Goal: Navigation & Orientation: Understand site structure

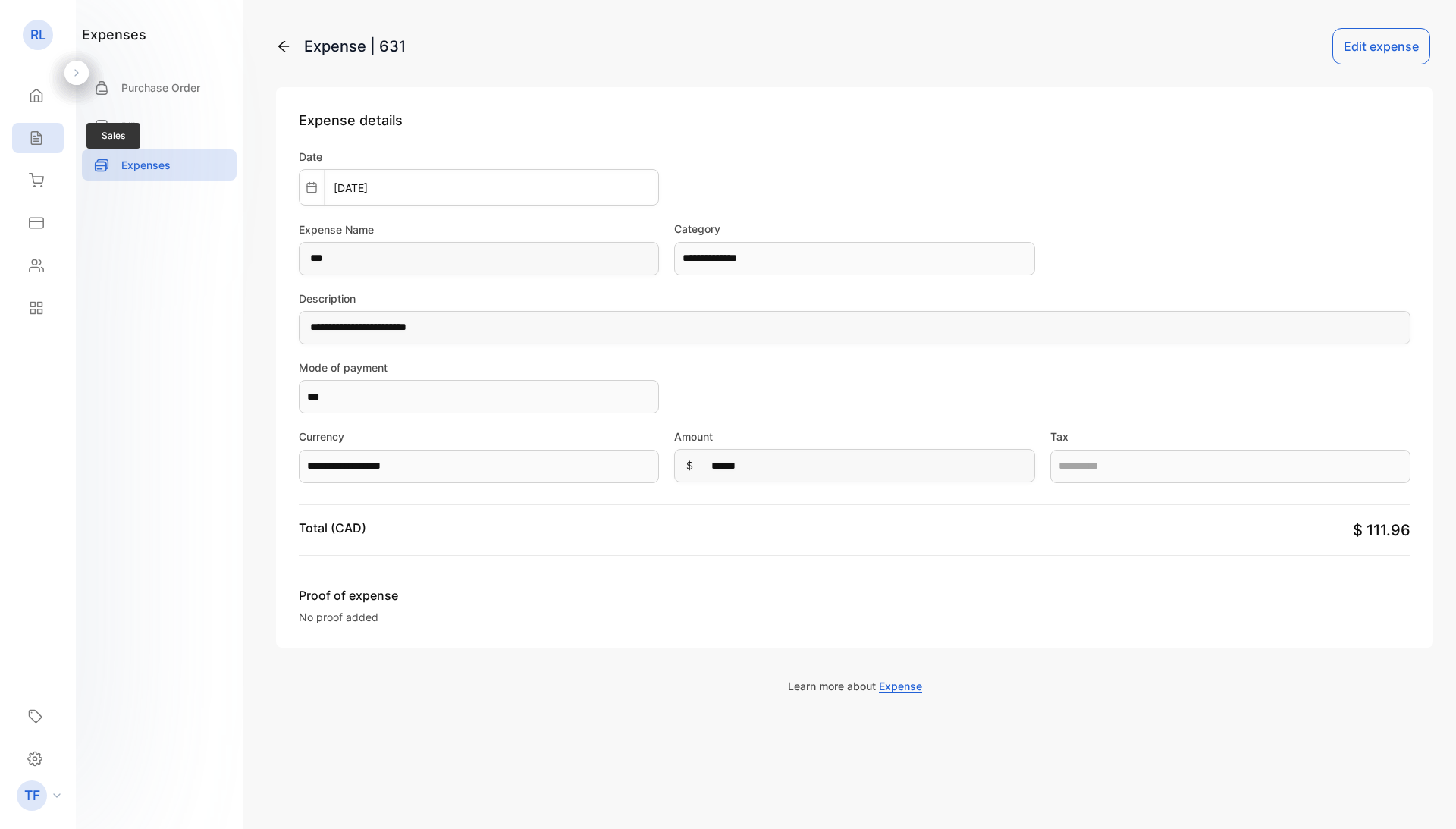
click at [34, 134] on icon at bounding box center [36, 137] width 15 height 15
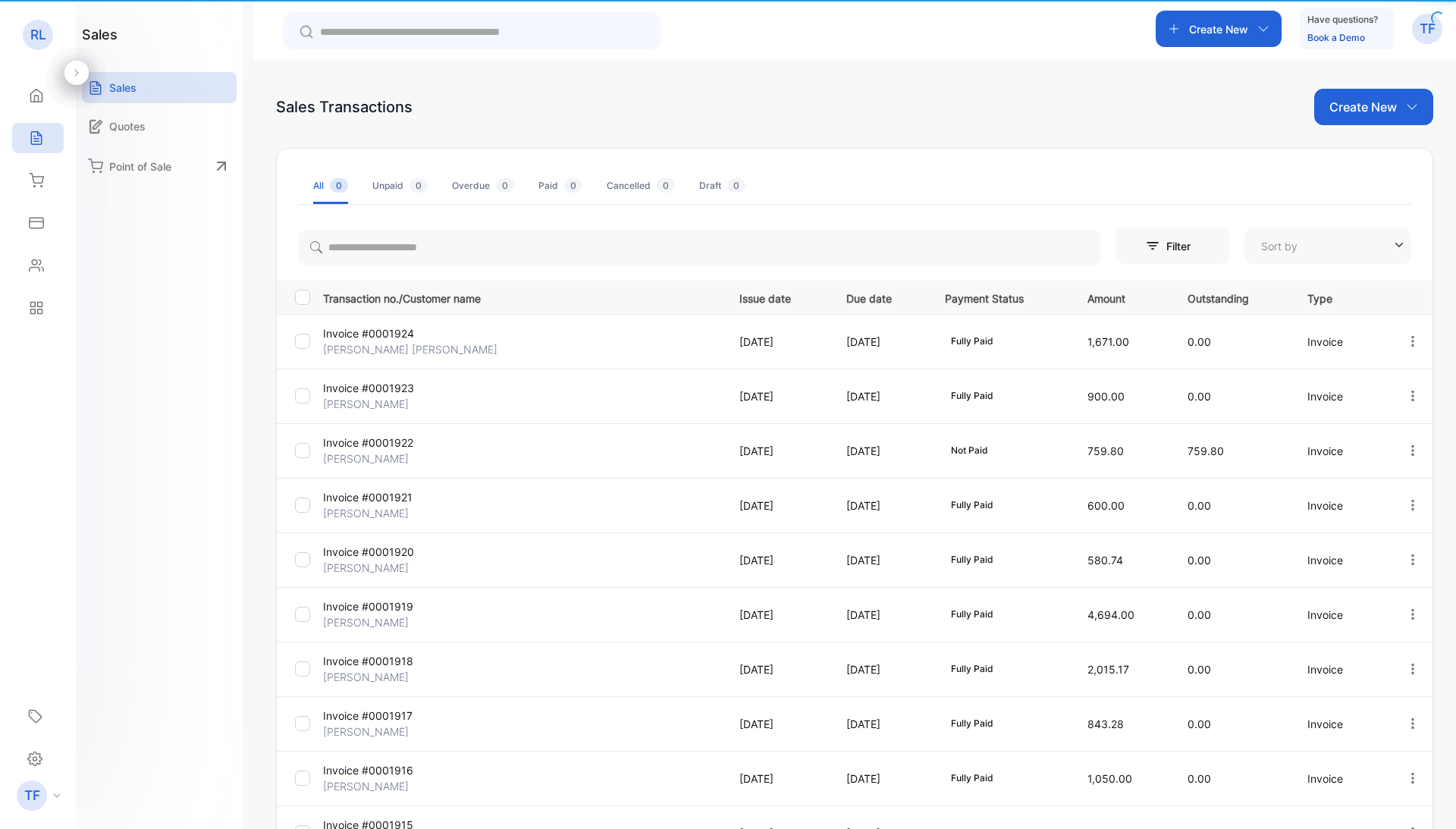
type input "**********"
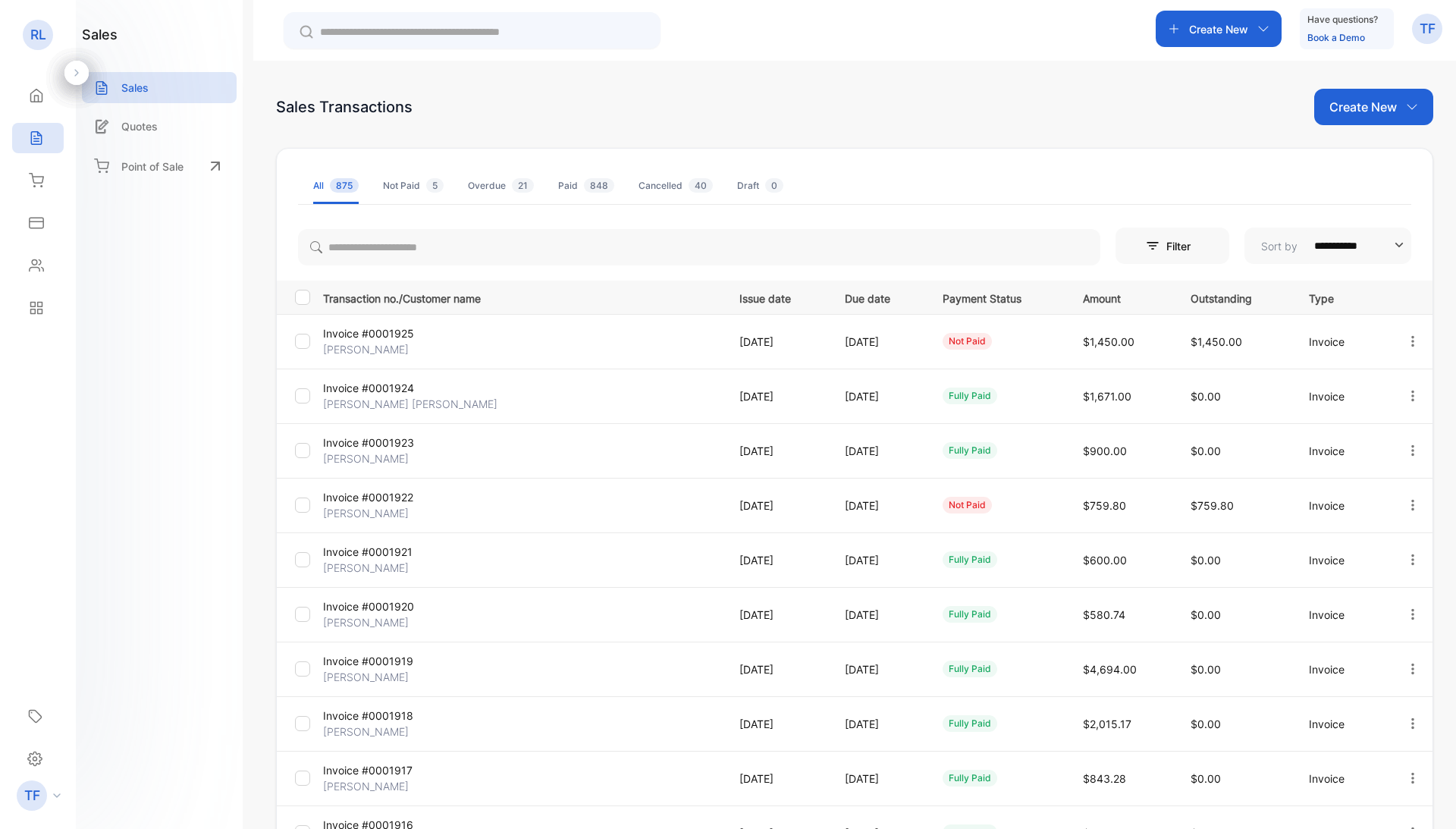
click at [1398, 34] on p "TF" at bounding box center [1427, 29] width 16 height 20
click at [1110, 109] on div "Sales Transactions Create New" at bounding box center [854, 107] width 1157 height 37
click at [38, 630] on icon at bounding box center [34, 759] width 15 height 16
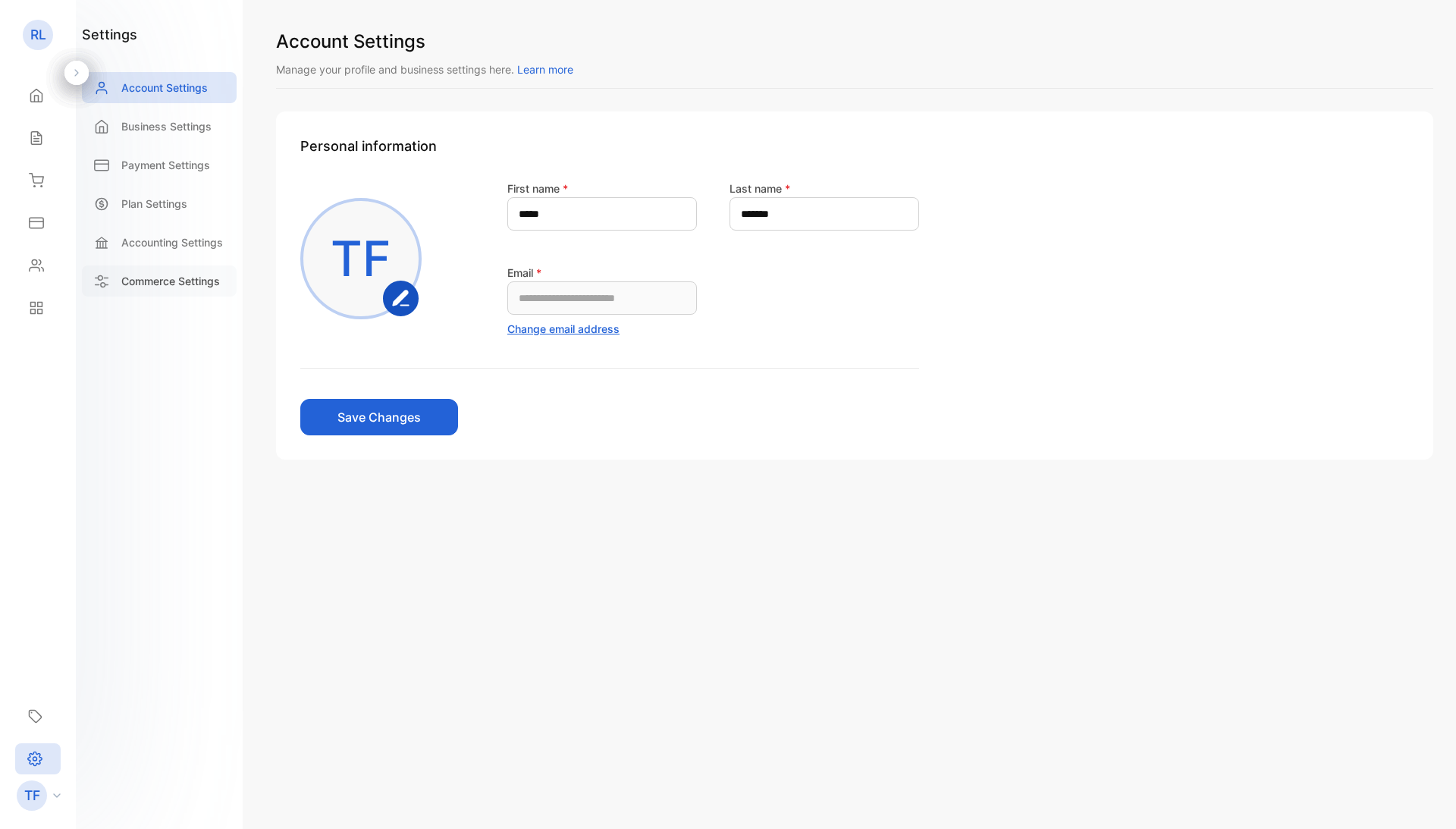
click at [129, 275] on p "Commerce Settings" at bounding box center [170, 281] width 98 height 16
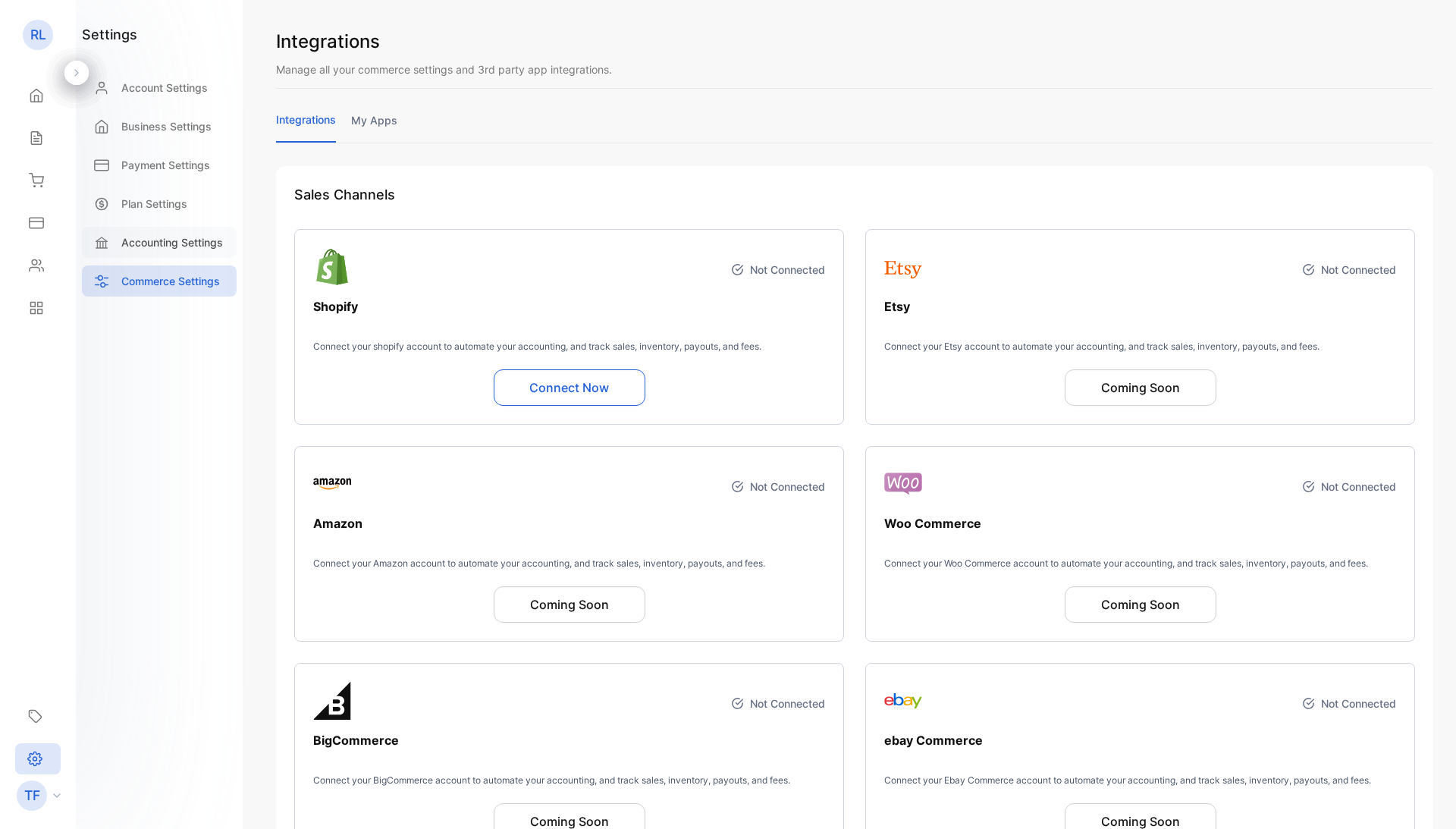
click at [140, 241] on p "Accounting Settings" at bounding box center [172, 242] width 101 height 16
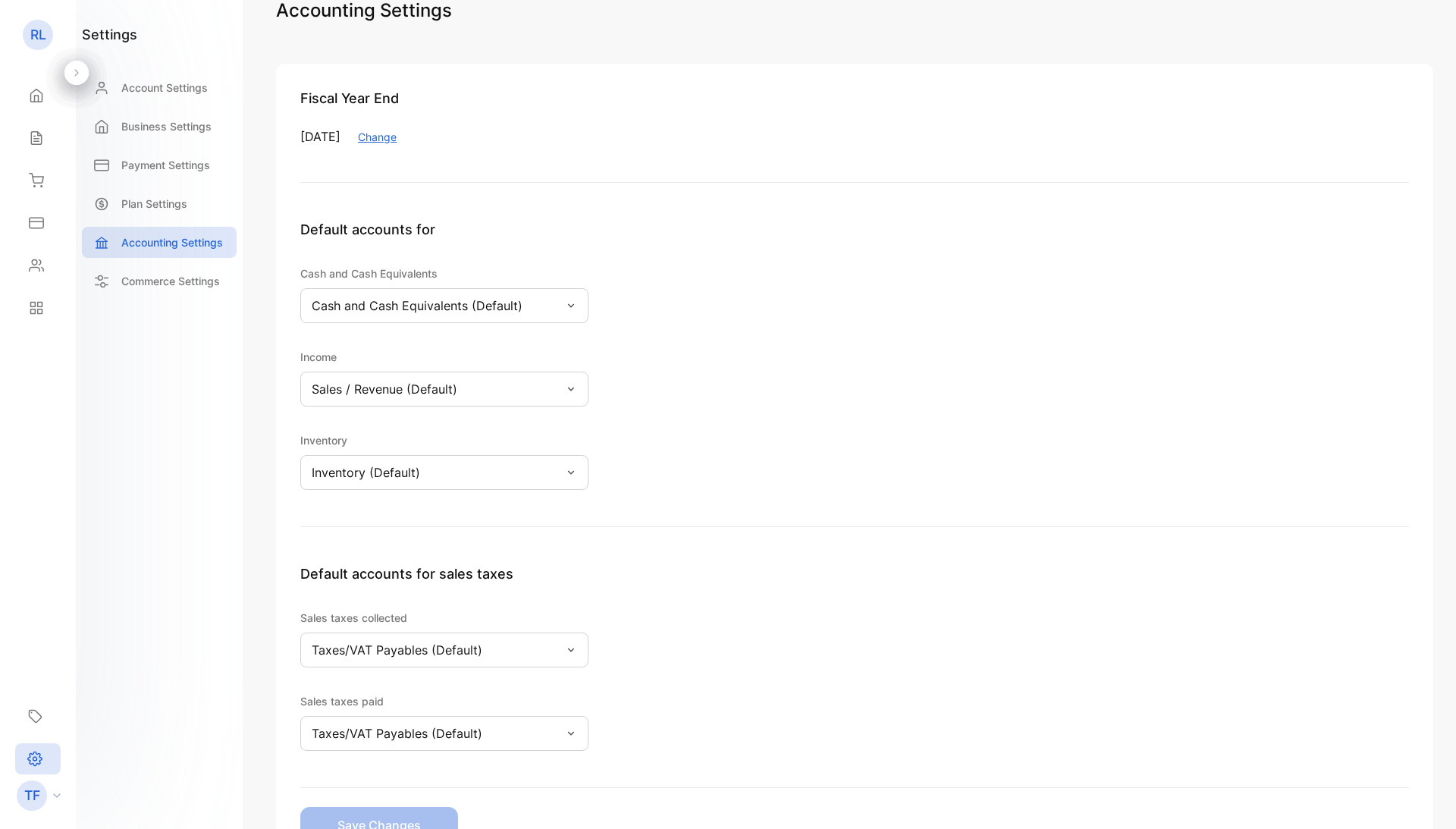
scroll to position [26, 0]
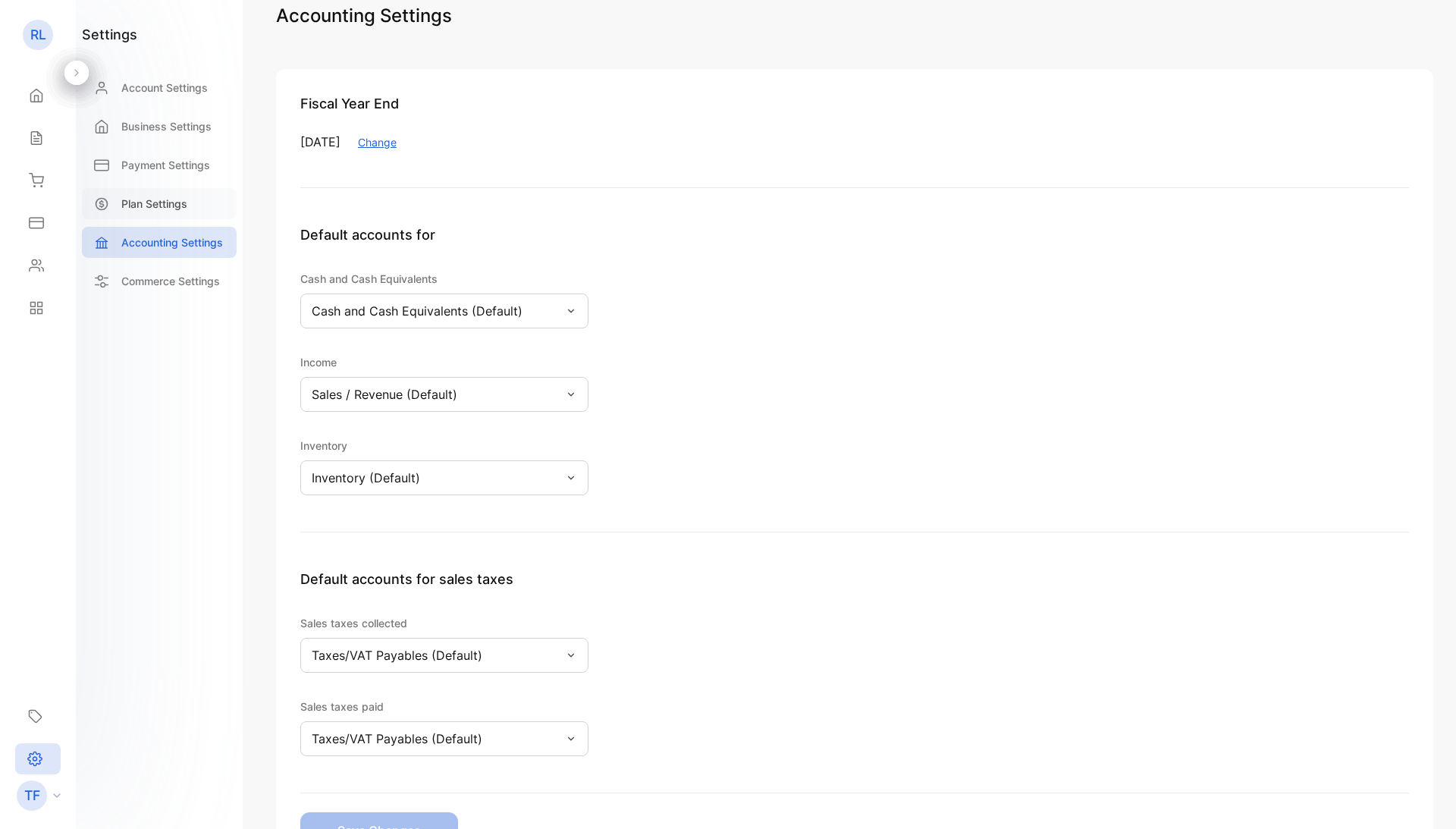
click at [148, 204] on p "Plan Settings" at bounding box center [154, 204] width 66 height 16
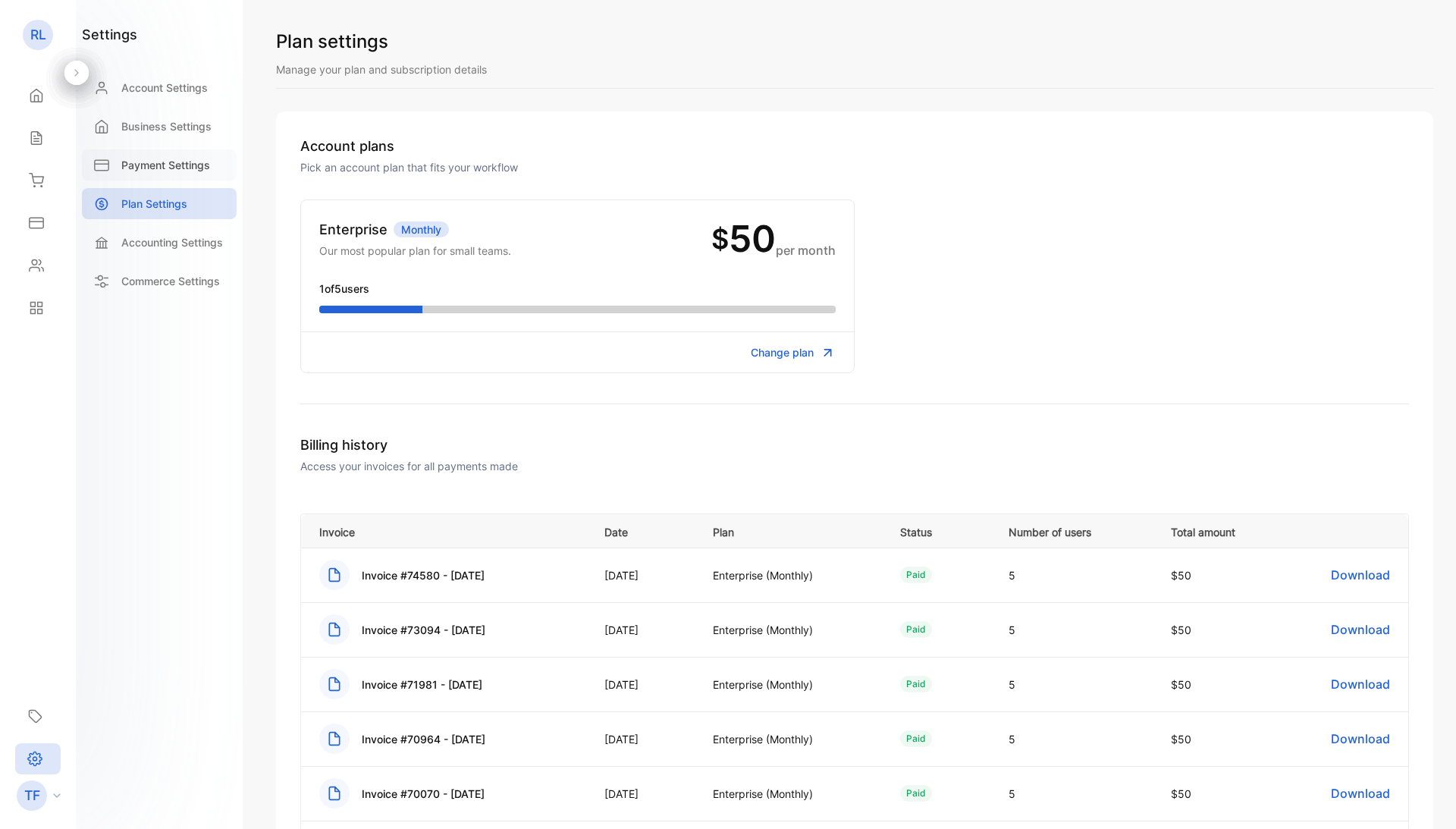
click at [144, 157] on p "Payment Settings" at bounding box center [165, 165] width 89 height 16
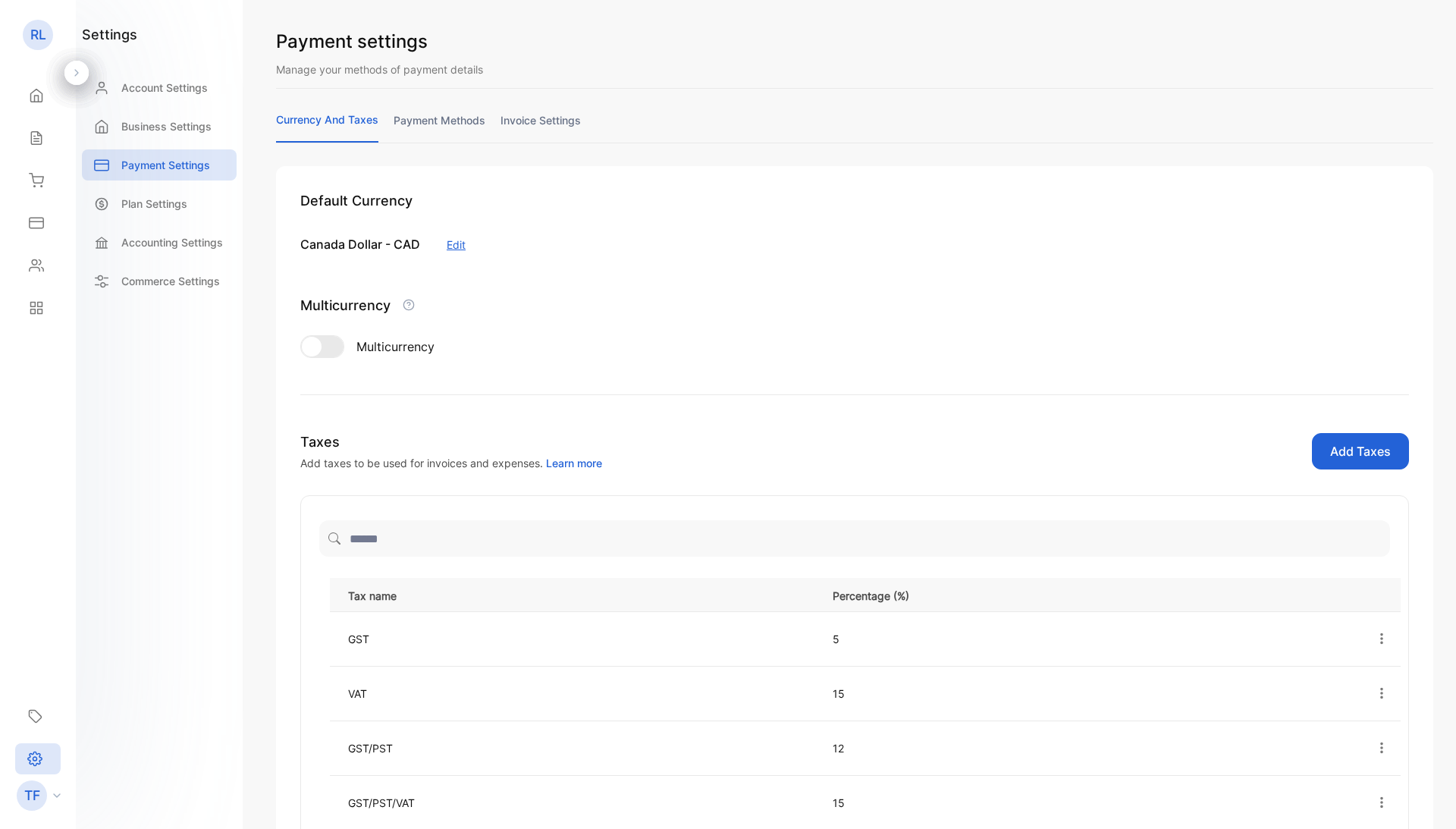
click at [529, 115] on link "invoice settings" at bounding box center [540, 127] width 81 height 30
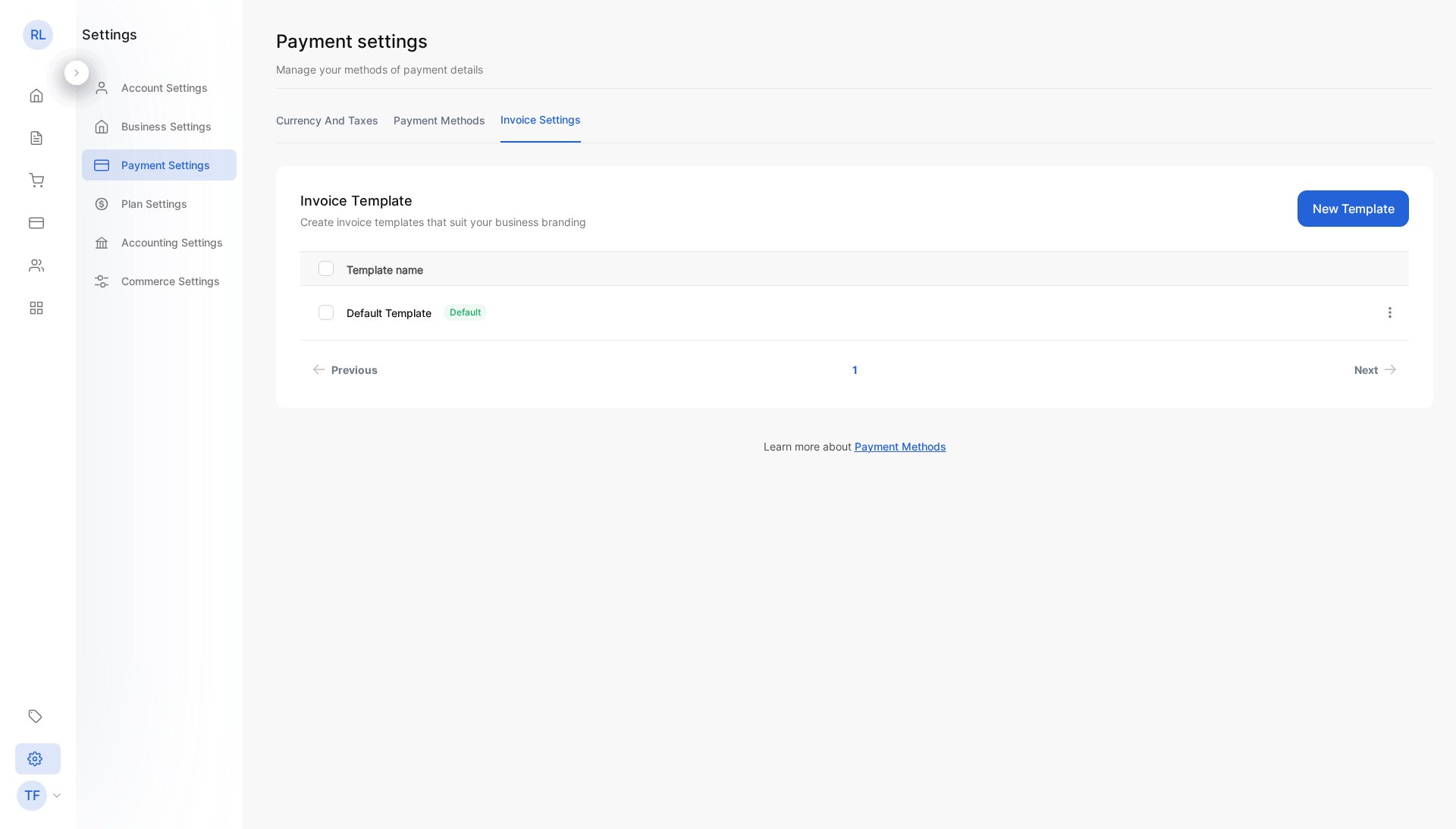
click at [419, 116] on link "payment methods" at bounding box center [439, 127] width 92 height 30
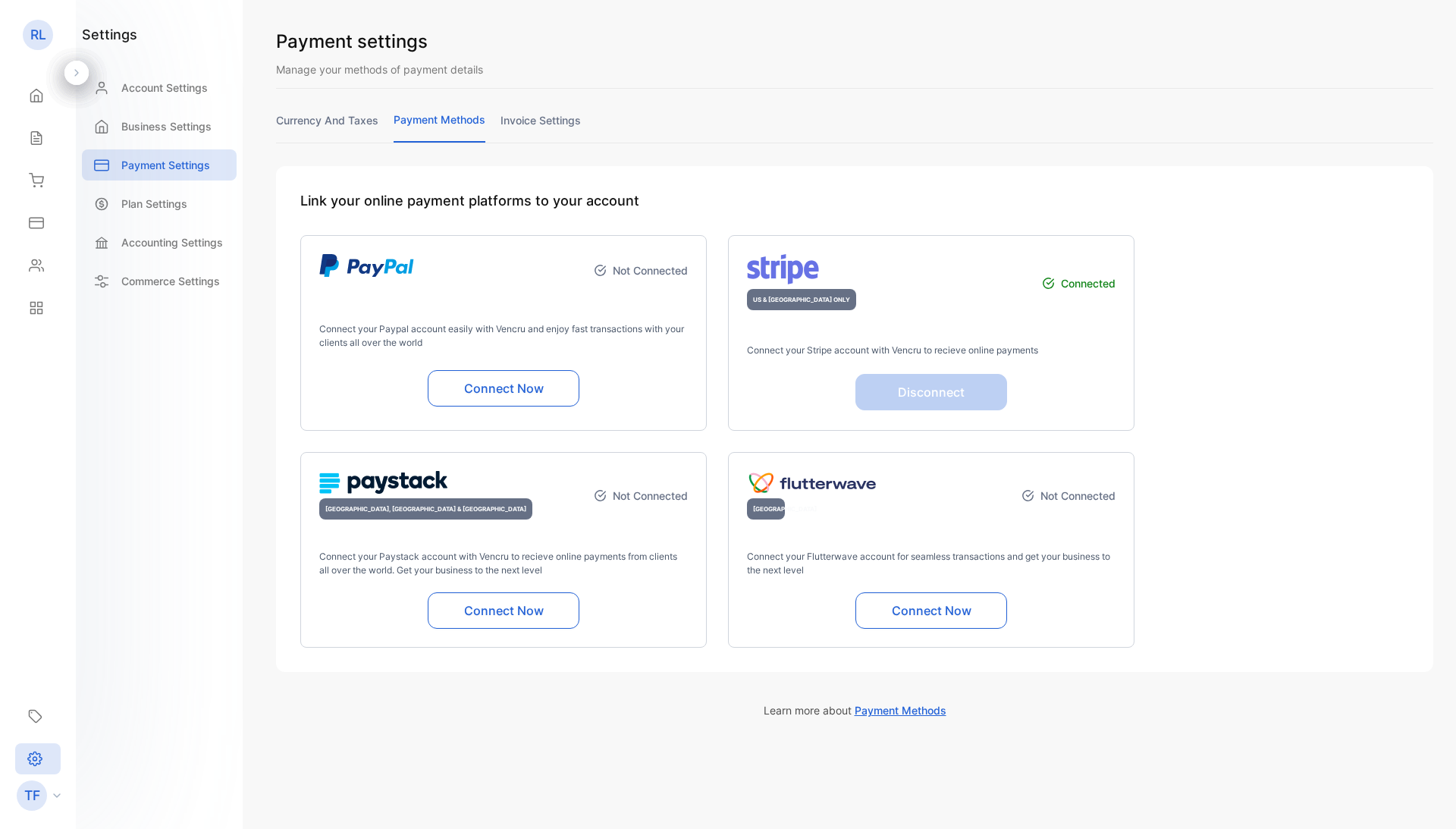
click at [365, 116] on link "currency and taxes" at bounding box center [327, 127] width 102 height 30
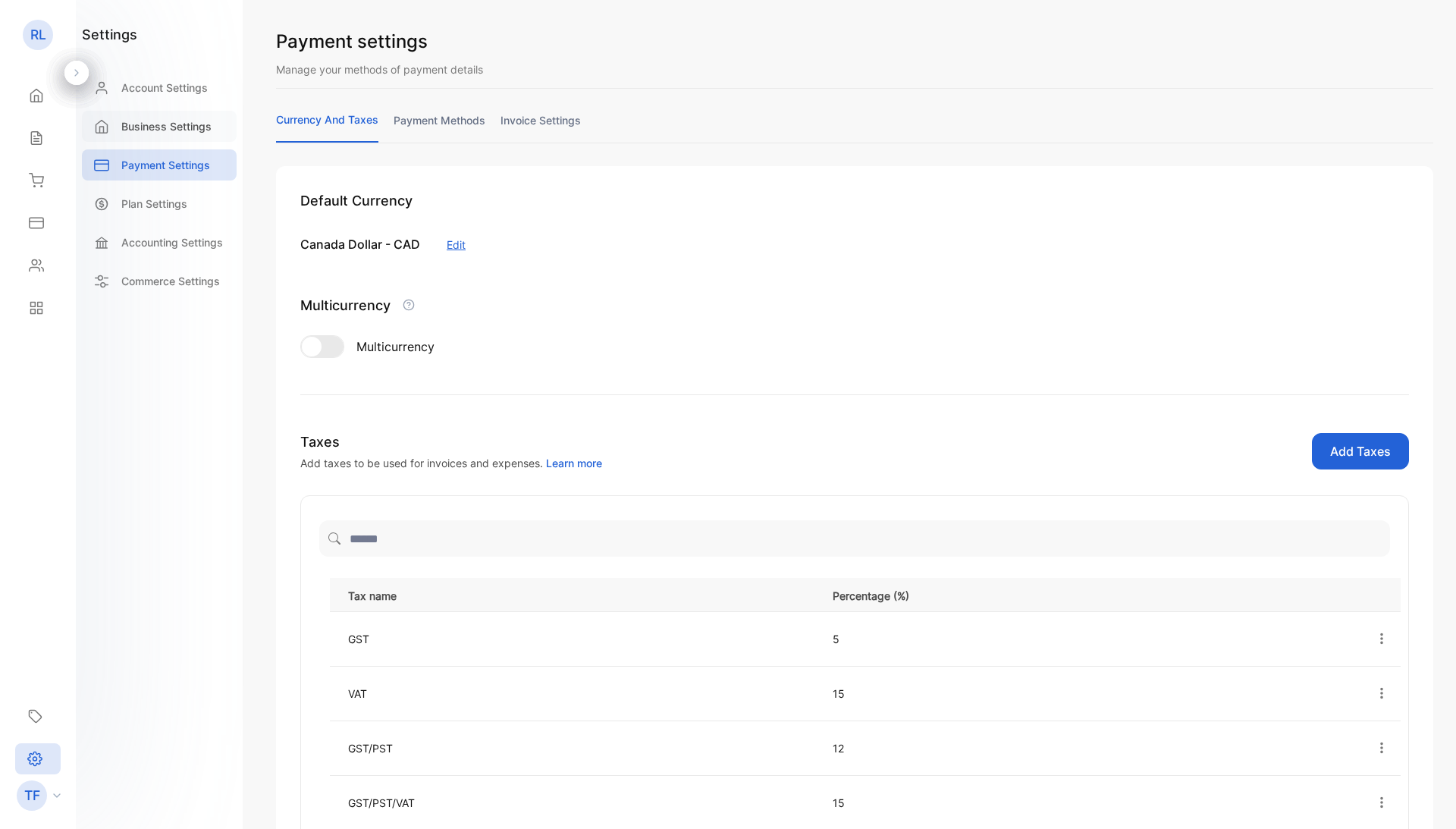
click at [140, 123] on p "Business Settings" at bounding box center [166, 126] width 90 height 16
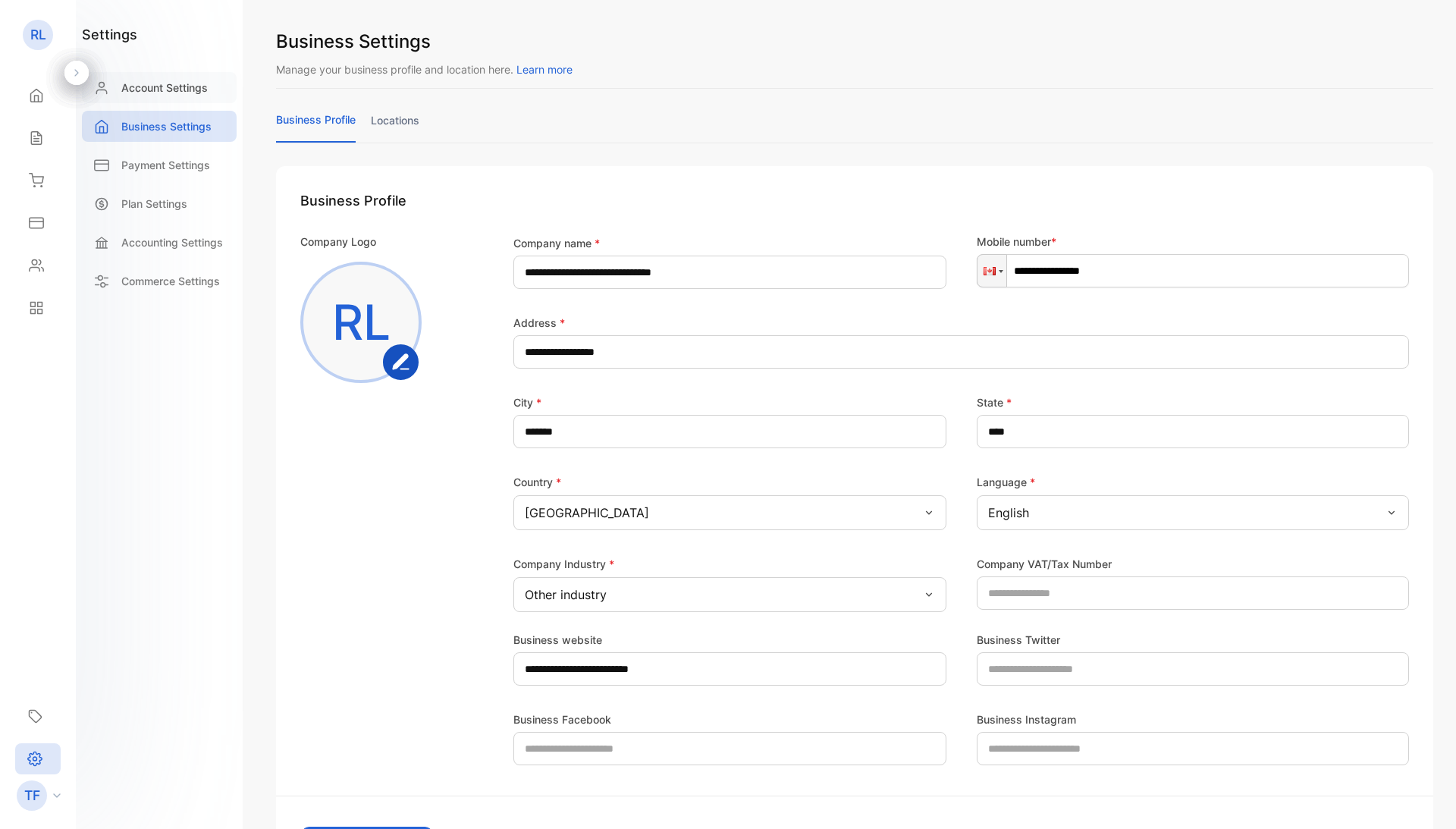
click at [144, 92] on p "Account Settings" at bounding box center [164, 88] width 86 height 16
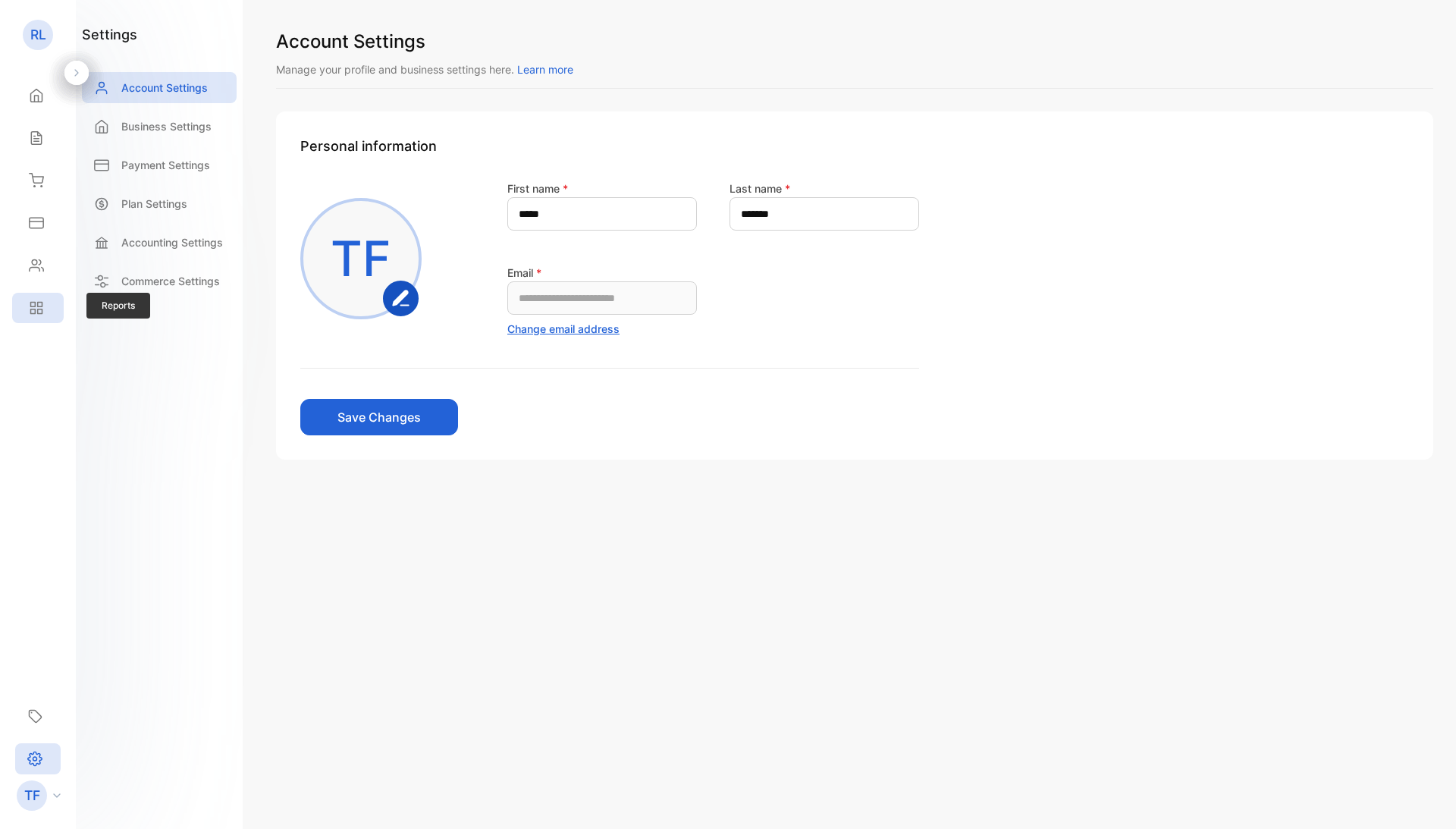
click at [62, 319] on div "Reports" at bounding box center [38, 308] width 52 height 30
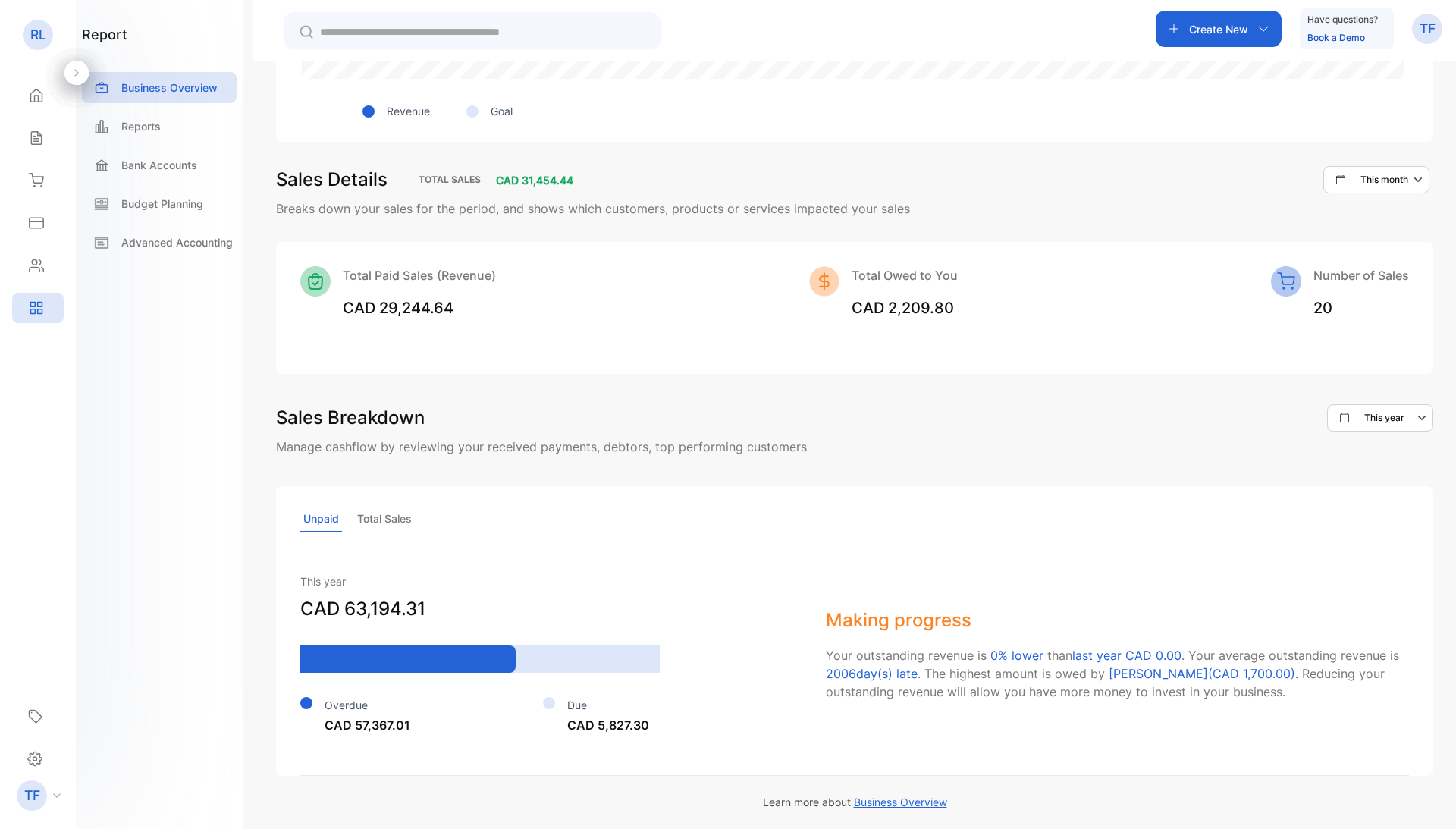
scroll to position [848, 0]
click at [41, 258] on icon at bounding box center [36, 265] width 15 height 15
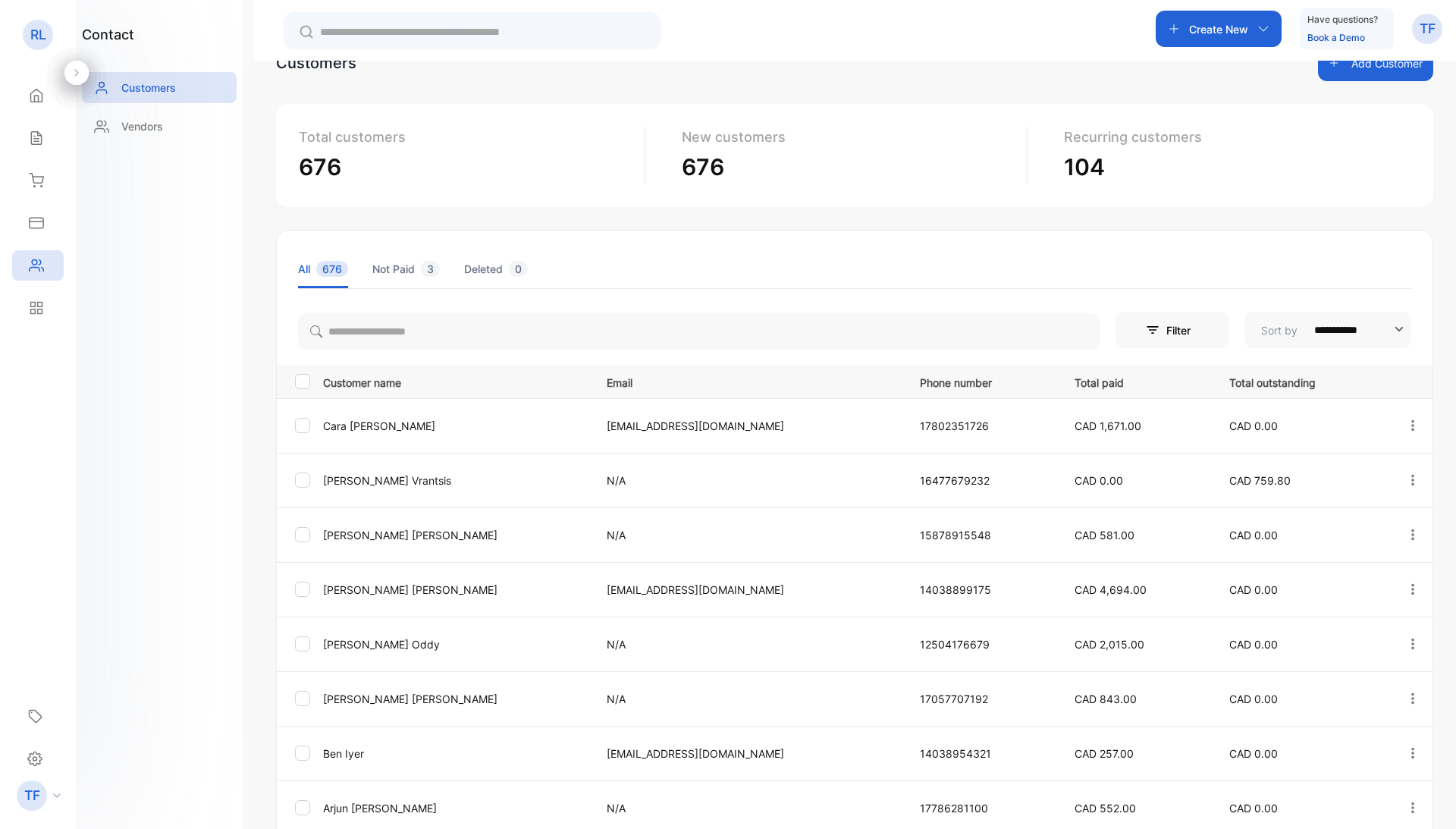
click at [40, 34] on p "RL" at bounding box center [38, 34] width 16 height 20
click at [1398, 26] on p "TF" at bounding box center [1427, 29] width 16 height 20
click at [27, 630] on icon at bounding box center [34, 759] width 15 height 16
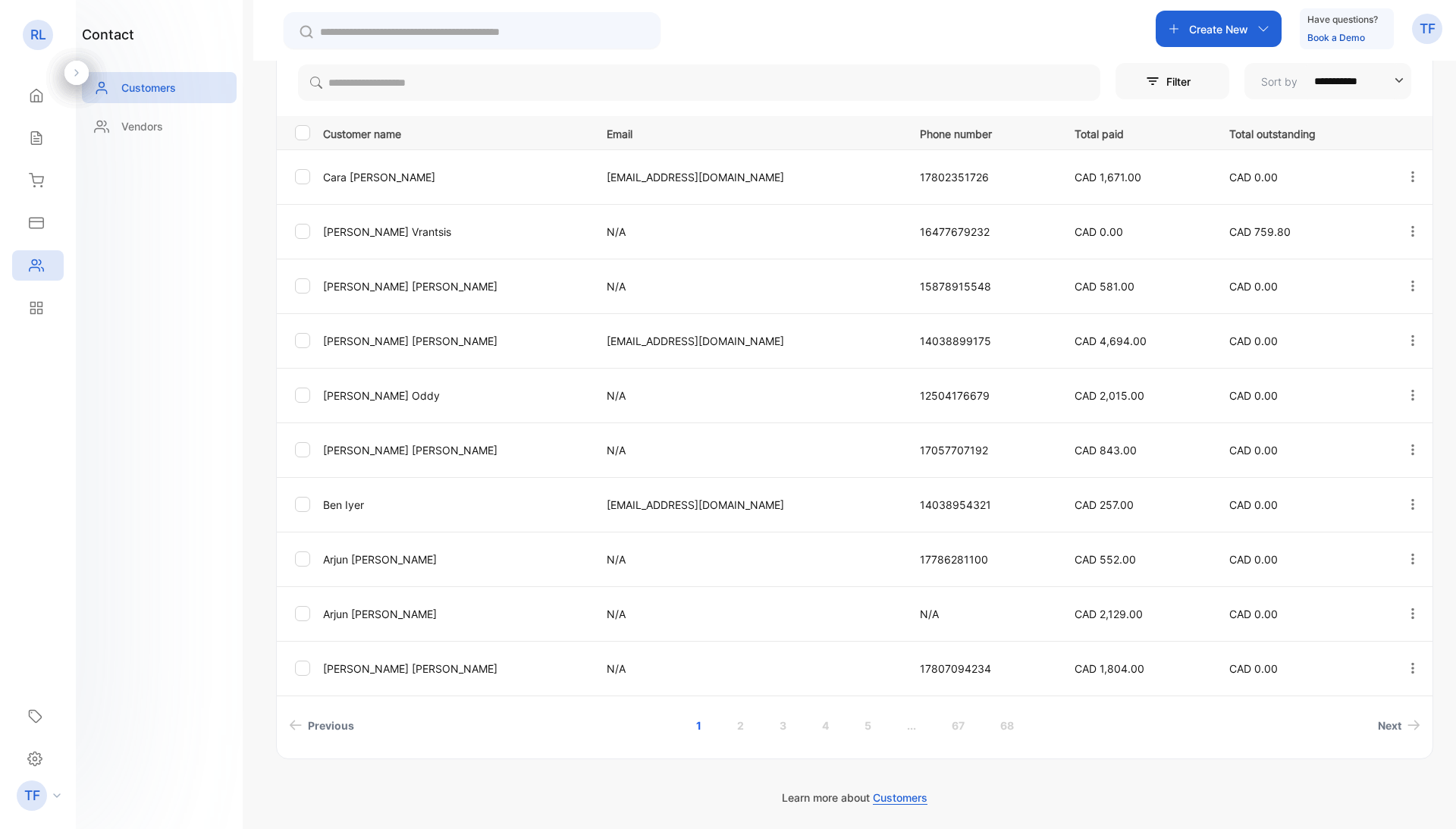
scroll to position [290, 0]
click at [35, 630] on icon at bounding box center [34, 759] width 15 height 16
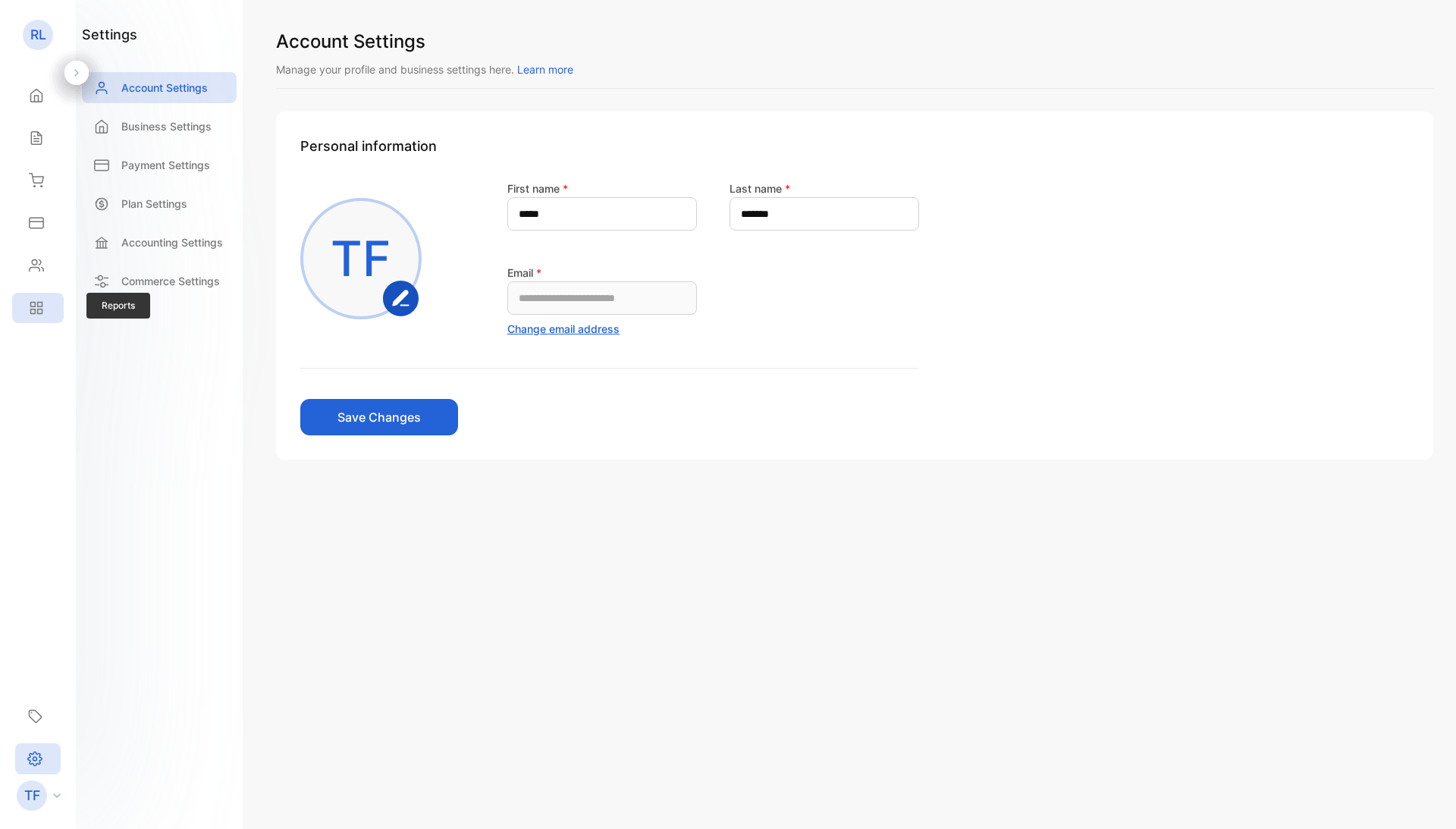
click at [25, 298] on div "Reports" at bounding box center [38, 308] width 52 height 30
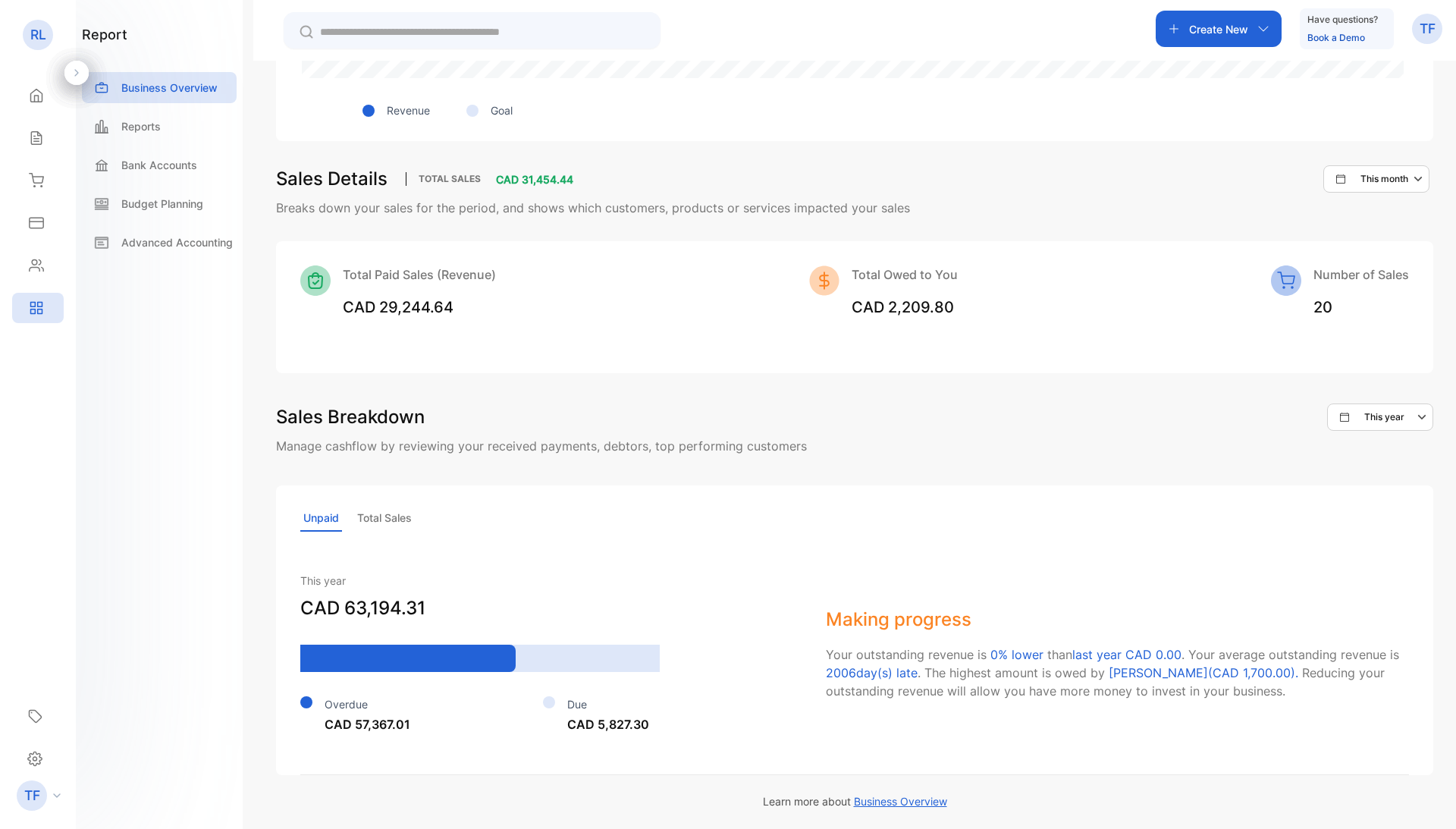
scroll to position [848, 0]
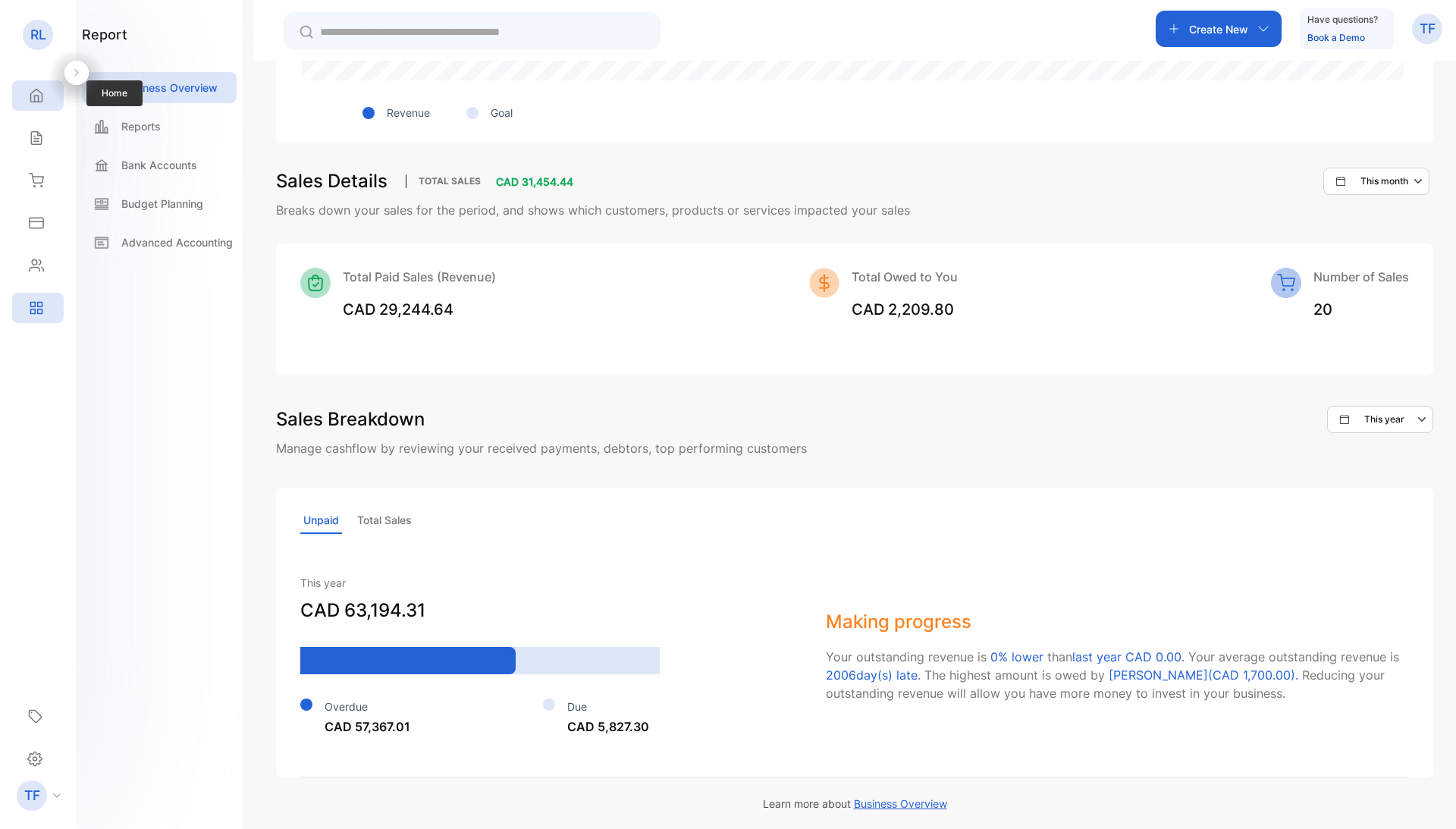
click at [46, 93] on div "Home" at bounding box center [38, 96] width 52 height 30
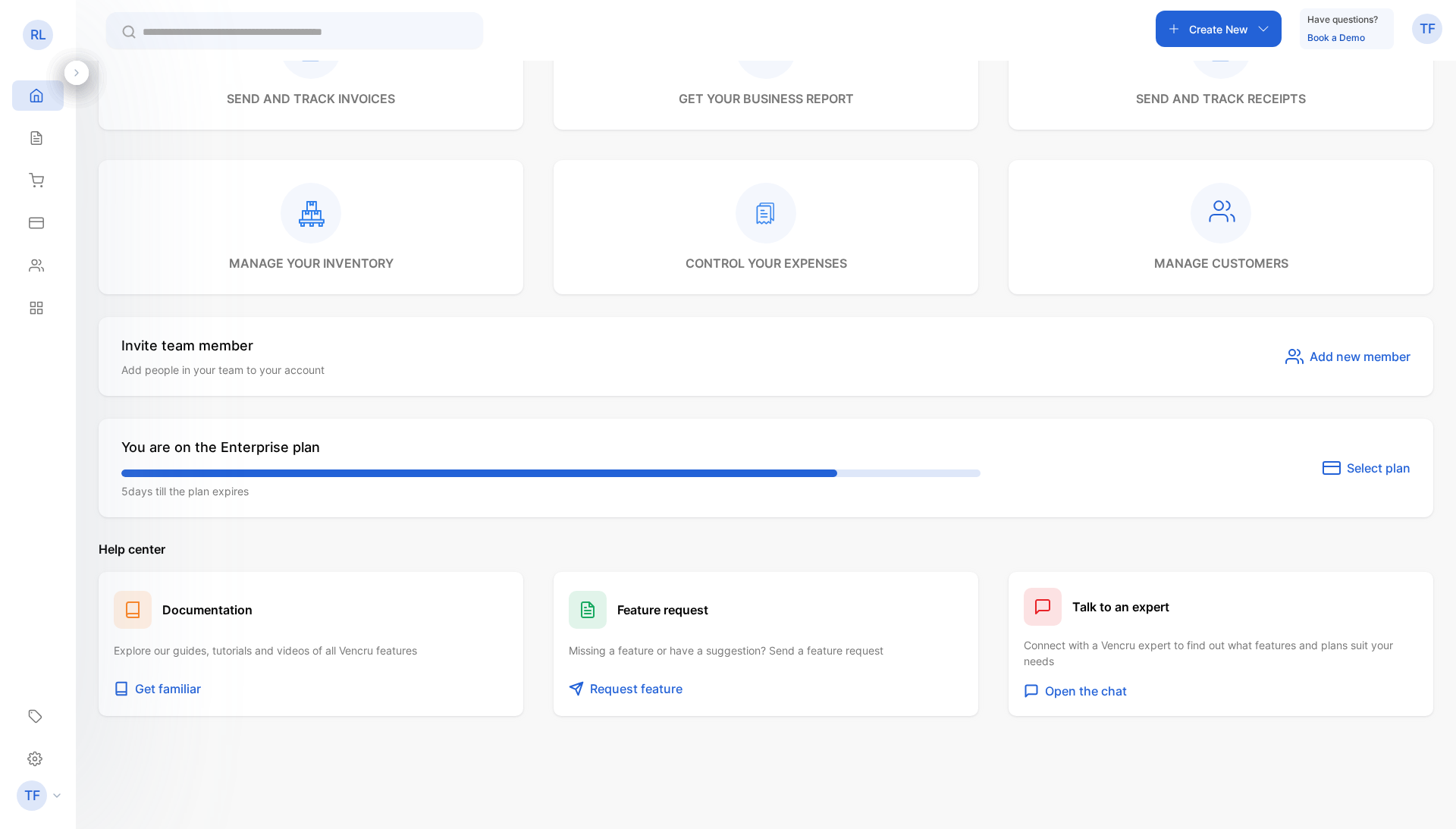
click at [1074, 630] on p "Open the chat" at bounding box center [1086, 691] width 82 height 18
